Goal: Task Accomplishment & Management: Manage account settings

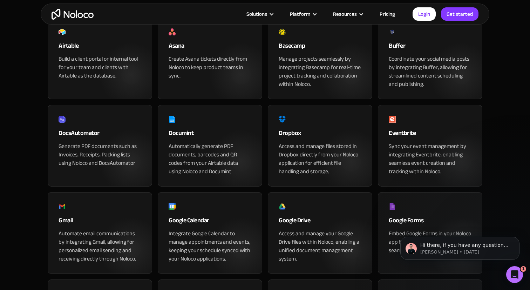
scroll to position [204, 0]
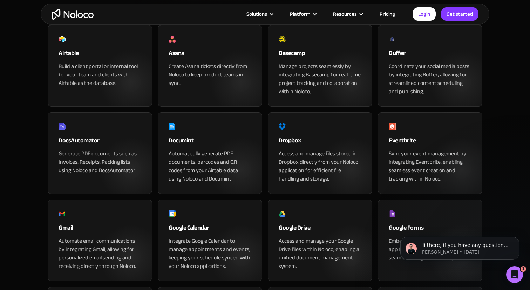
click at [416, 62] on div "Buffer" at bounding box center [430, 55] width 83 height 14
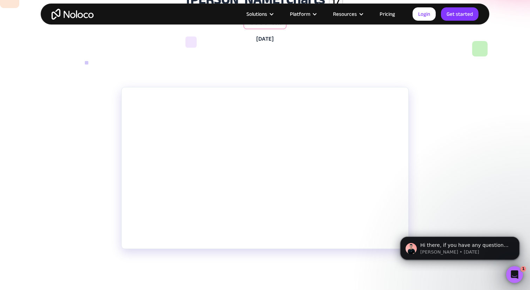
click at [395, 232] on body "Hi there, if you have any questions about our pricing, just let us know! Darrag…" at bounding box center [460, 246] width 135 height 43
click at [406, 288] on p "Elevate your no-code game as we delve into using Noloco to create custom apps a…" at bounding box center [264, 291] width 287 height 42
click at [391, 242] on html "Hi there, if you have any questions about our pricing, just let us know! Darrag…" at bounding box center [460, 246] width 140 height 49
click at [393, 243] on body "Hi there, if you have any questions about our pricing, just let us know! Darrag…" at bounding box center [460, 246] width 135 height 43
click at [517, 239] on icon "Dismiss notification" at bounding box center [517, 238] width 2 height 2
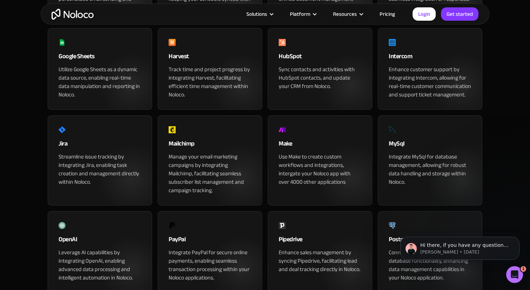
scroll to position [478, 0]
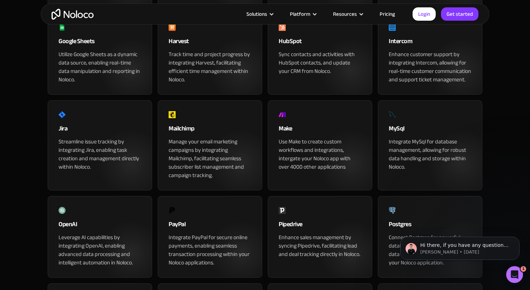
click at [241, 137] on div "Mailchimp" at bounding box center [210, 130] width 83 height 14
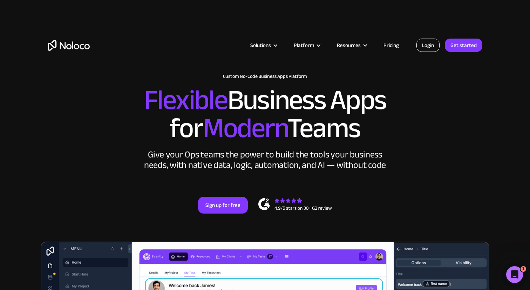
click at [435, 49] on link "Login" at bounding box center [427, 45] width 23 height 13
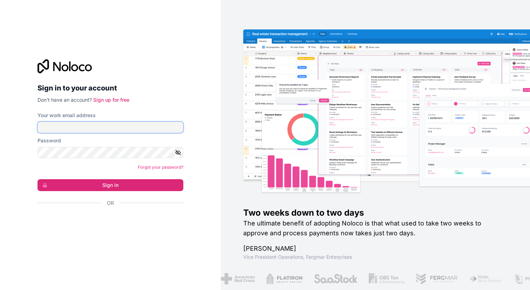
type input "iam@isaax.com"
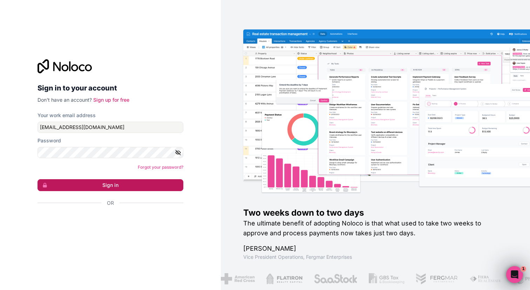
click at [126, 182] on button "Sign in" at bounding box center [111, 185] width 146 height 12
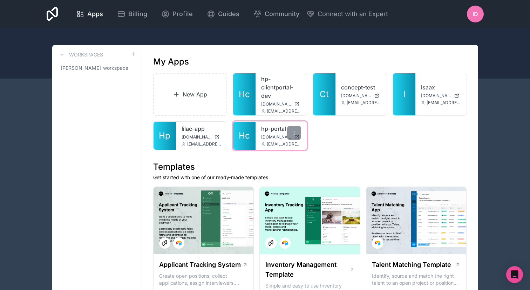
click at [271, 127] on link "hp-portal" at bounding box center [281, 128] width 40 height 8
